Goal: Find specific page/section: Find specific page/section

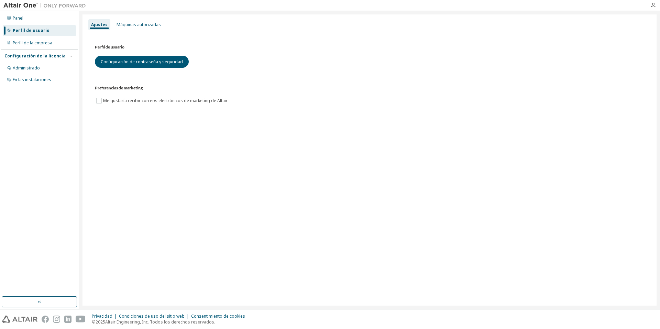
click at [648, 6] on div at bounding box center [653, 5] width 14 height 6
click at [650, 5] on icon "button" at bounding box center [653, 5] width 6 height 6
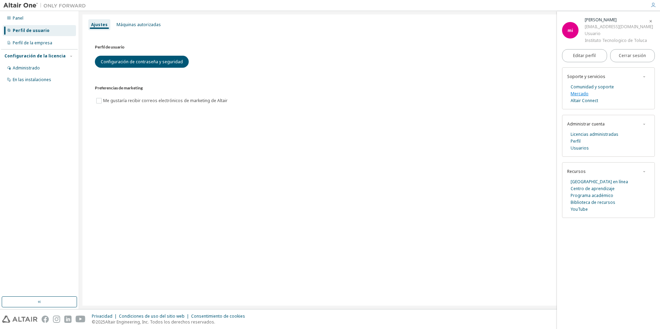
click at [582, 91] on font "Mercado" at bounding box center [580, 94] width 18 height 6
